Goal: Learn about a topic

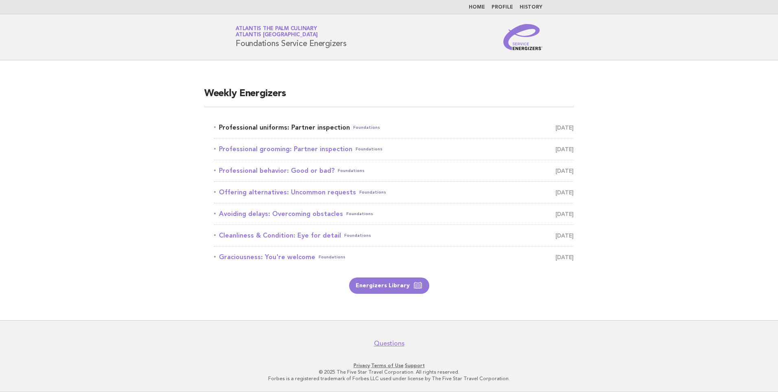
click at [299, 128] on link "Professional uniforms: Partner inspection Foundations [DATE]" at bounding box center [394, 127] width 360 height 11
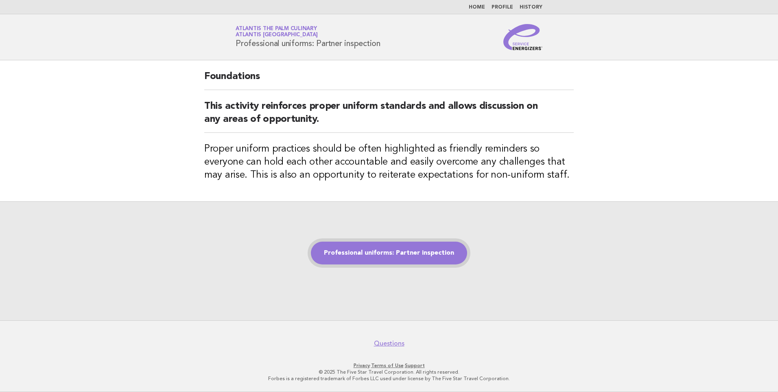
click at [383, 252] on link "Professional uniforms: Partner inspection" at bounding box center [389, 252] width 156 height 23
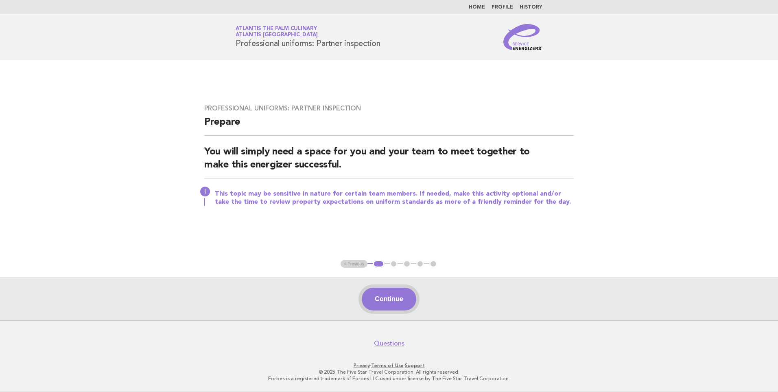
click at [402, 297] on button "Continue" at bounding box center [389, 298] width 54 height 23
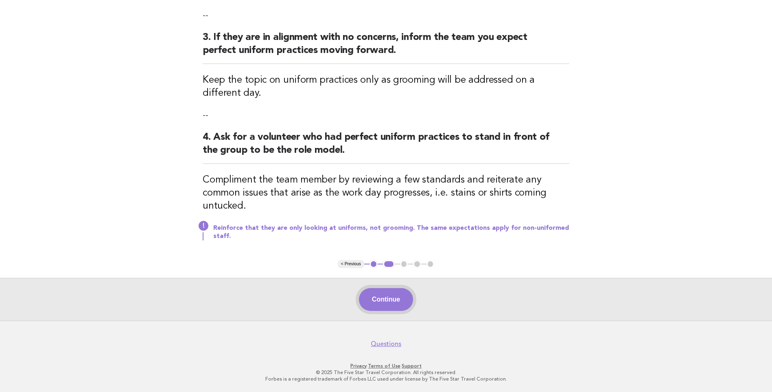
click at [388, 303] on button "Continue" at bounding box center [386, 299] width 54 height 23
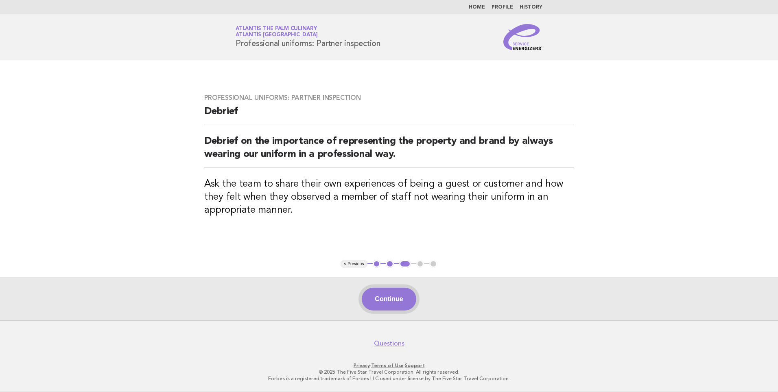
click at [389, 299] on button "Continue" at bounding box center [389, 298] width 54 height 23
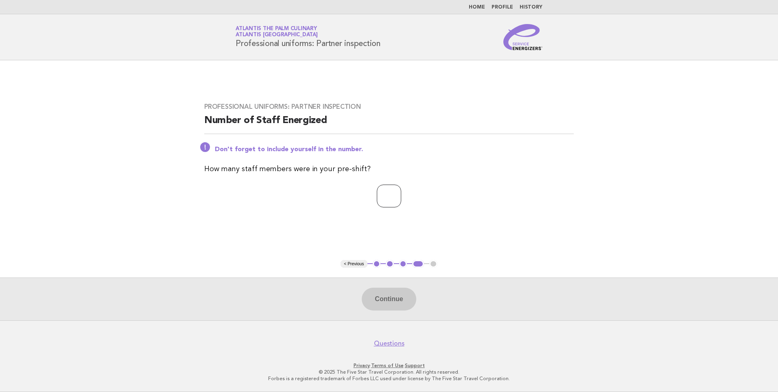
click at [379, 198] on input "number" at bounding box center [389, 195] width 24 height 23
type input "*"
click at [395, 298] on button "Continue" at bounding box center [389, 298] width 54 height 23
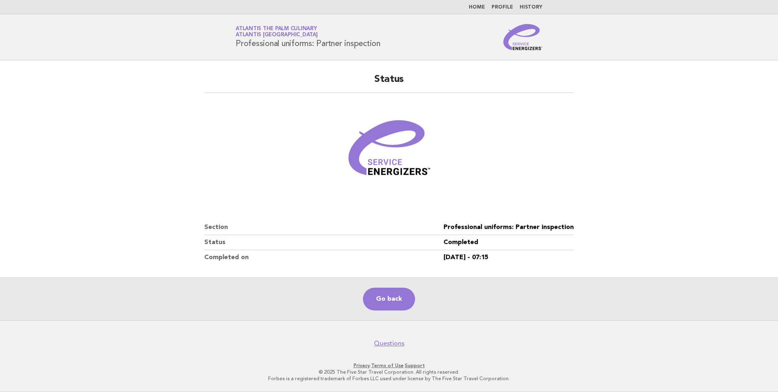
click at [78, 176] on main "Status Section Professional uniforms: Partner inspection Status Completed Compl…" at bounding box center [389, 190] width 778 height 260
